Goal: Information Seeking & Learning: Learn about a topic

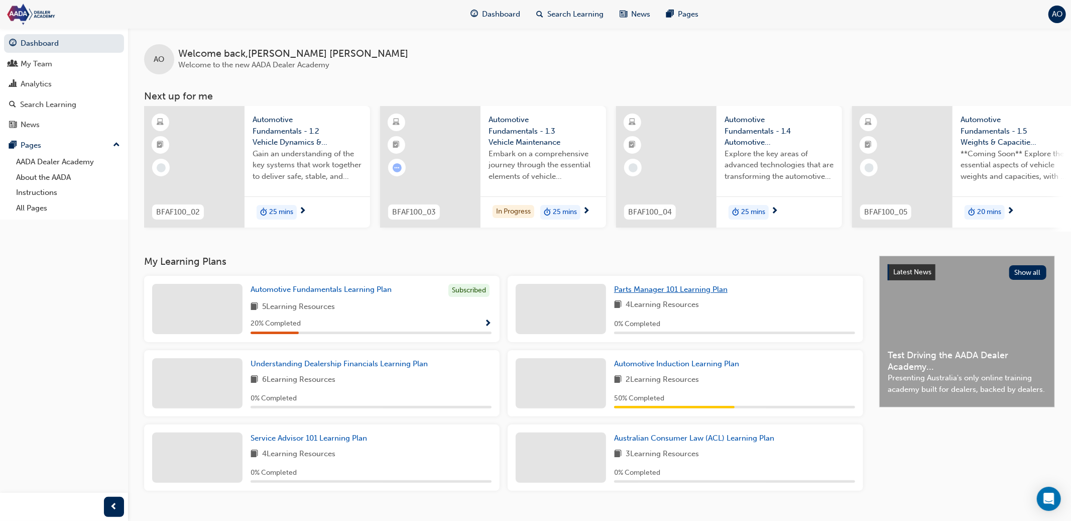
click at [649, 291] on span "Parts Manager 101 Learning Plan" at bounding box center [670, 289] width 113 height 9
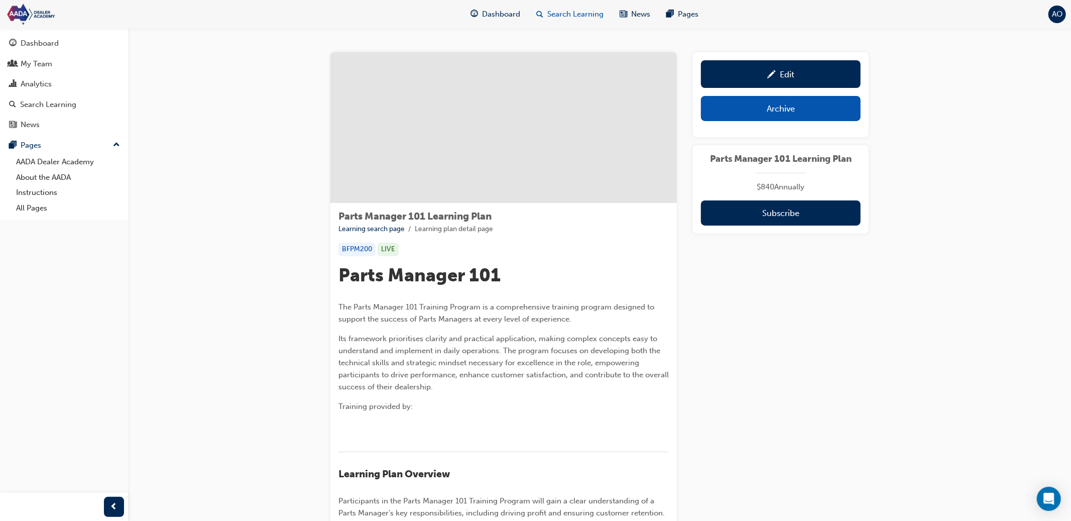
click at [539, 15] on span "search-icon" at bounding box center [539, 14] width 7 height 13
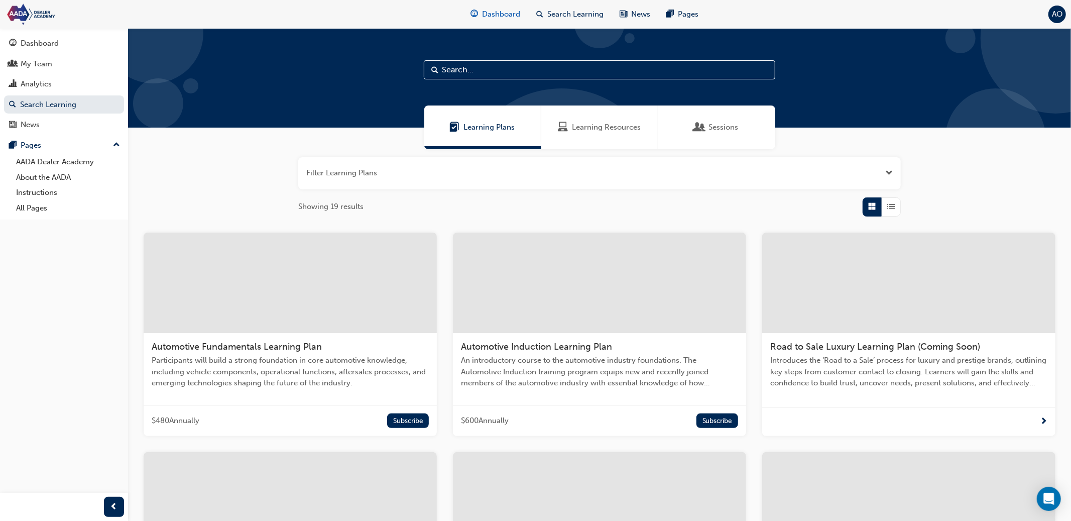
click at [492, 18] on span "Dashboard" at bounding box center [501, 15] width 38 height 12
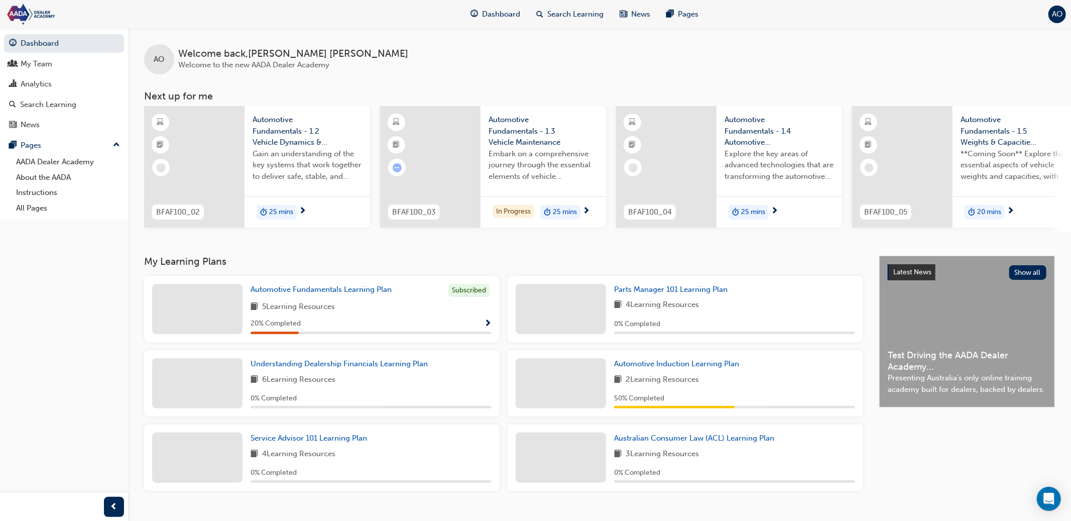
click at [285, 129] on span "Automotive Fundamentals - 1.2 Vehicle Dynamics & Control Systems" at bounding box center [306, 131] width 109 height 34
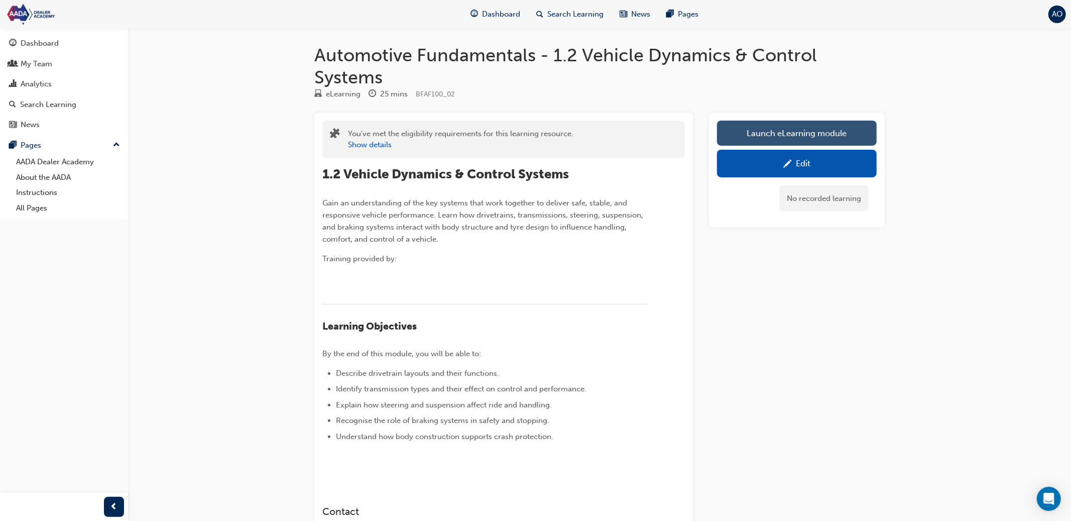
click at [790, 139] on link "Launch eLearning module" at bounding box center [797, 132] width 160 height 25
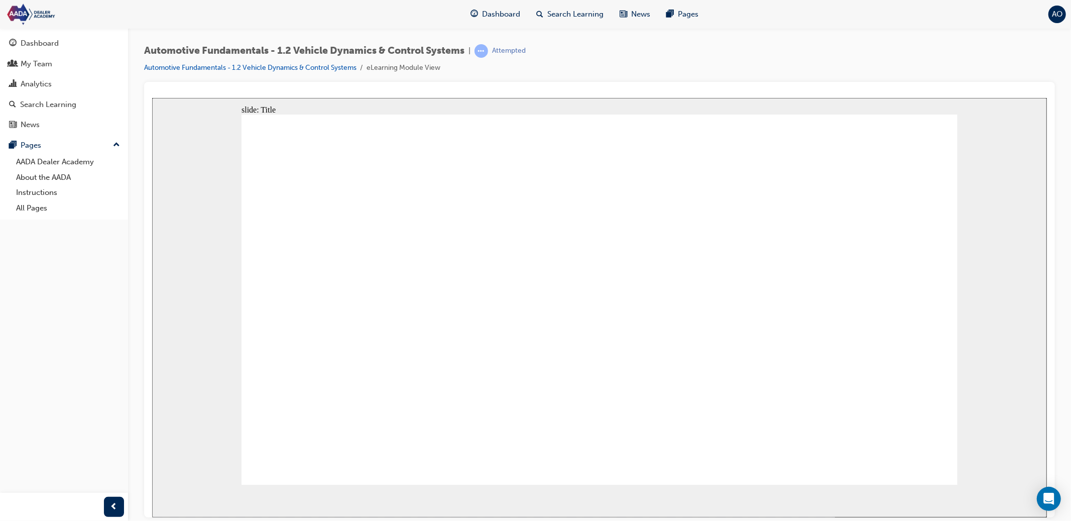
drag, startPoint x: 877, startPoint y: 187, endPoint x: 875, endPoint y: 219, distance: 32.2
